Goal: Information Seeking & Learning: Learn about a topic

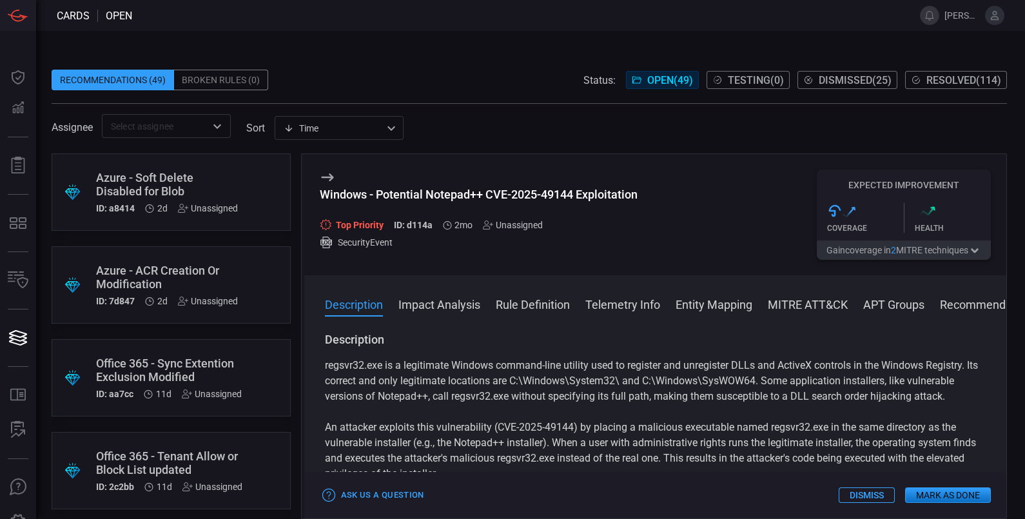
click at [145, 183] on div "Azure - Soft Delete Disabled for Blob" at bounding box center [167, 184] width 142 height 27
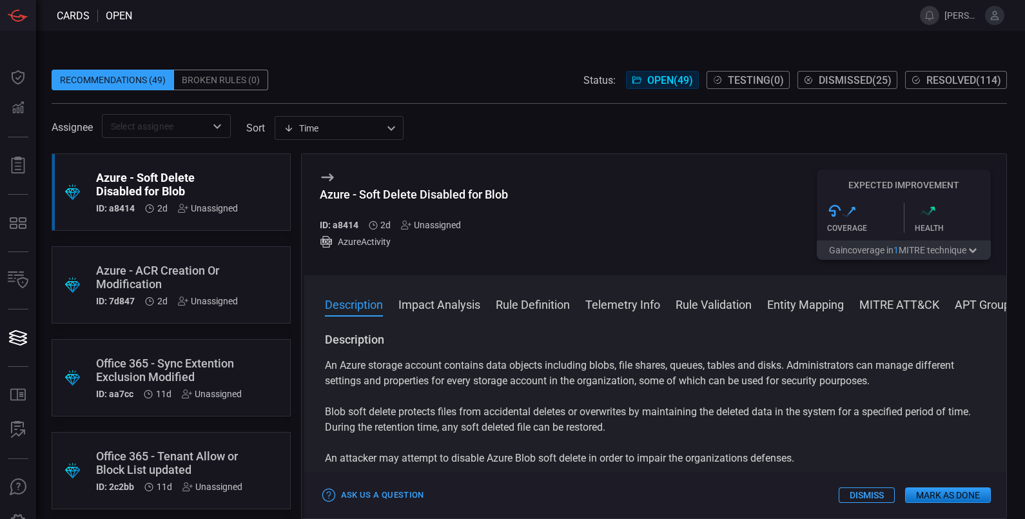
click at [208, 271] on div "Azure - ACR Creation Or Modification" at bounding box center [167, 277] width 142 height 27
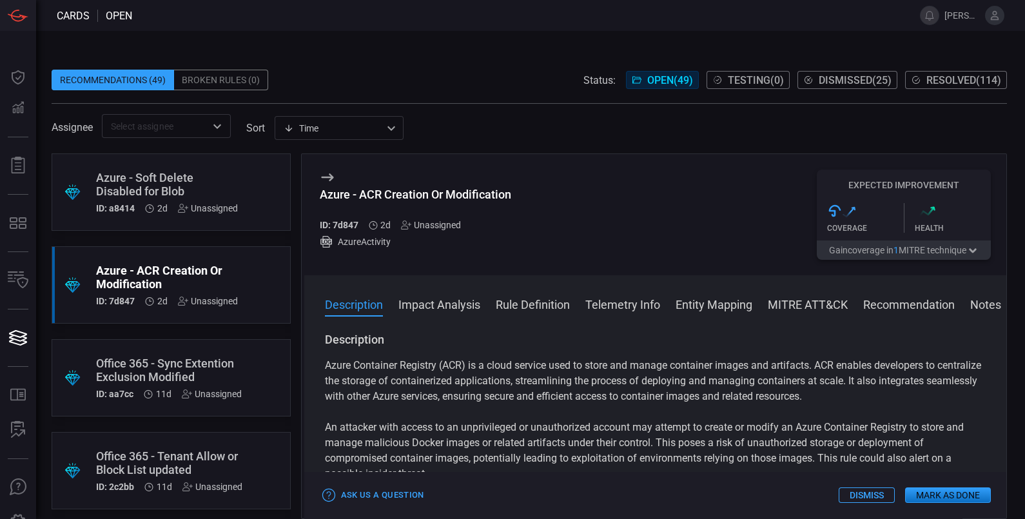
click at [161, 375] on div "Office 365 - Sync Extention Exclusion Modified" at bounding box center [169, 370] width 146 height 27
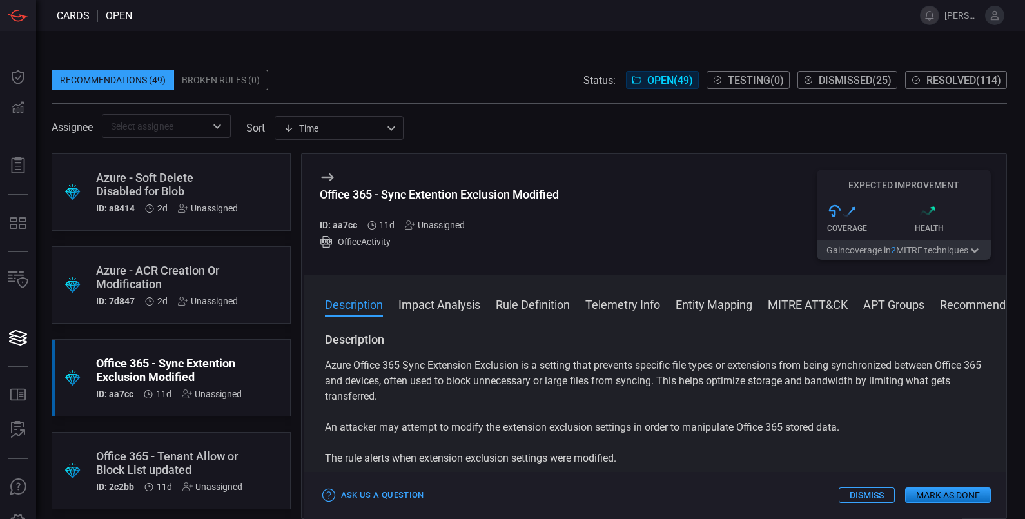
click at [139, 457] on div "Office 365 - Tenant Allow or Block List updated" at bounding box center [169, 463] width 146 height 27
